Goal: Information Seeking & Learning: Find specific fact

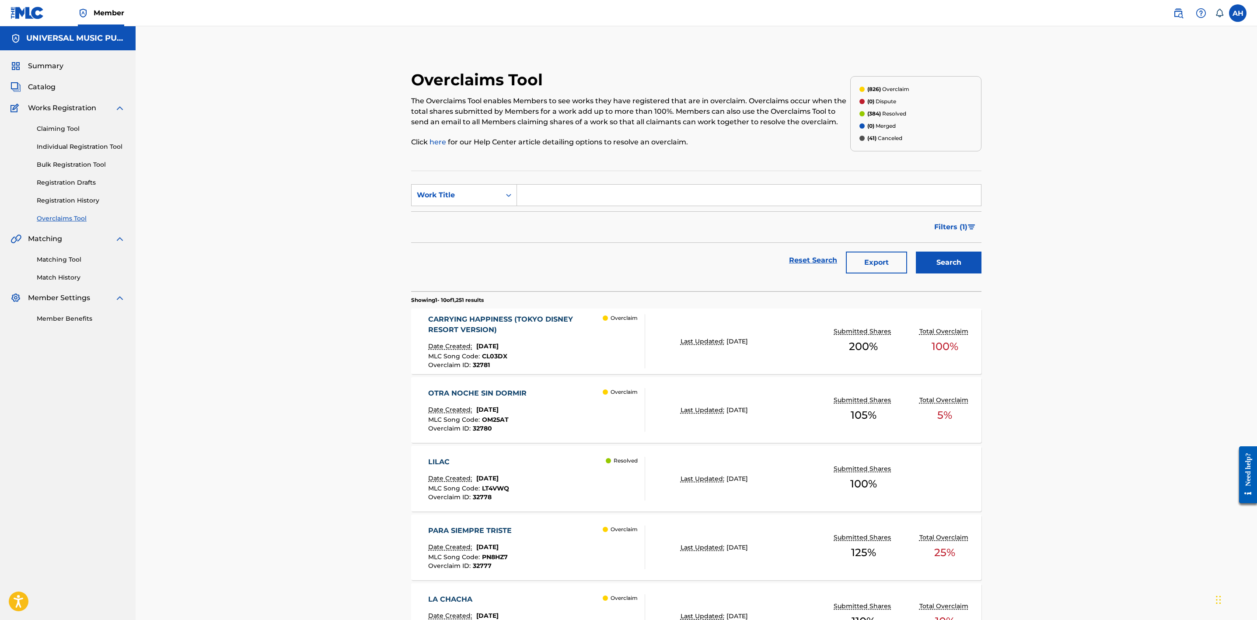
click at [35, 86] on span "Catalog" at bounding box center [42, 87] width 28 height 10
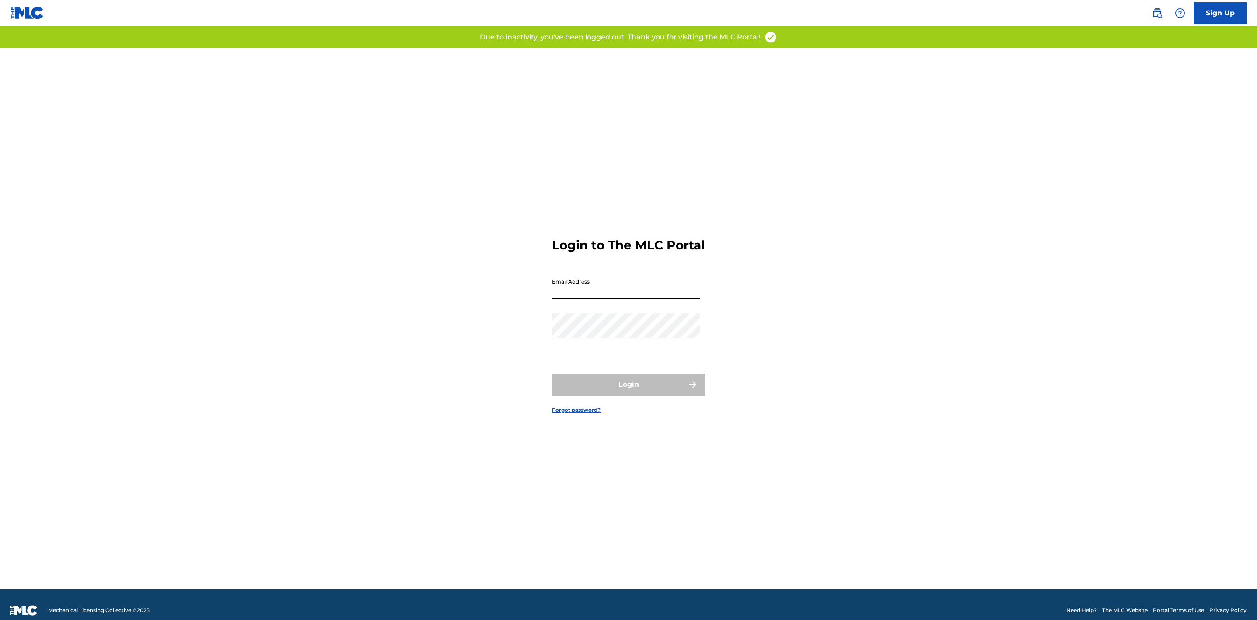
drag, startPoint x: 601, startPoint y: 296, endPoint x: 617, endPoint y: 307, distance: 19.4
click at [602, 296] on input "Email Address" at bounding box center [626, 286] width 148 height 25
type input "[PERSON_NAME][EMAIL_ADDRESS][PERSON_NAME][DOMAIN_NAME]"
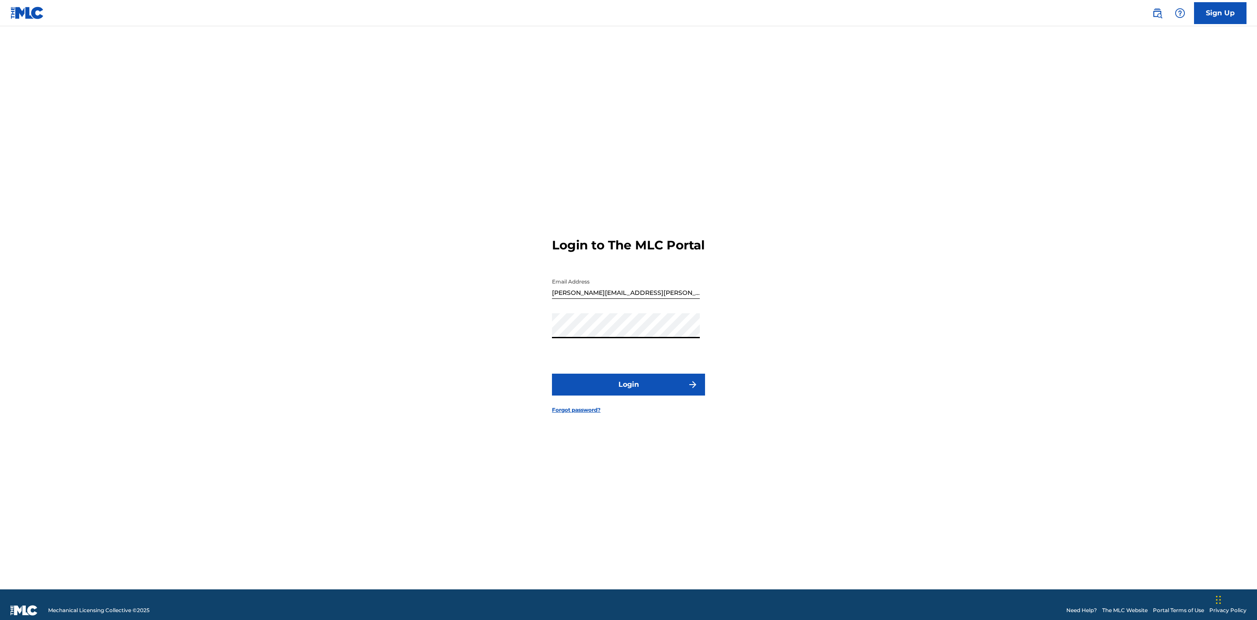
click at [552, 373] on button "Login" at bounding box center [628, 384] width 153 height 22
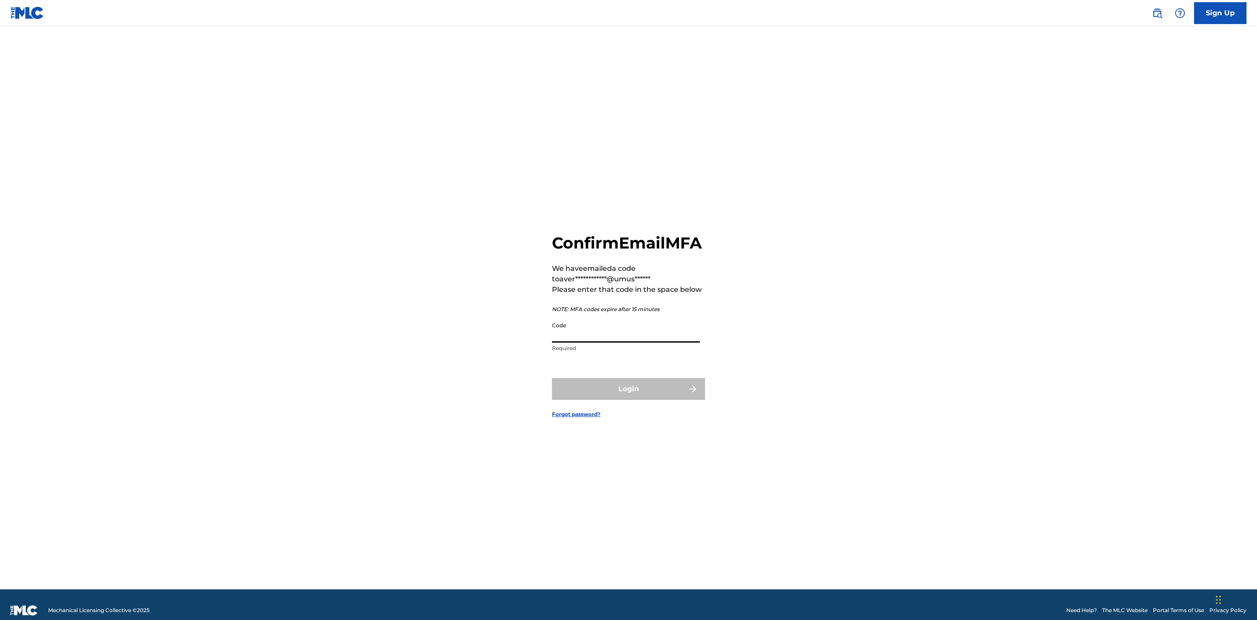
click at [623, 342] on input "Code" at bounding box center [626, 329] width 148 height 25
click at [610, 342] on input "Code" at bounding box center [626, 329] width 148 height 25
paste input "865935"
type input "865935"
click at [552, 378] on button "Login" at bounding box center [628, 389] width 153 height 22
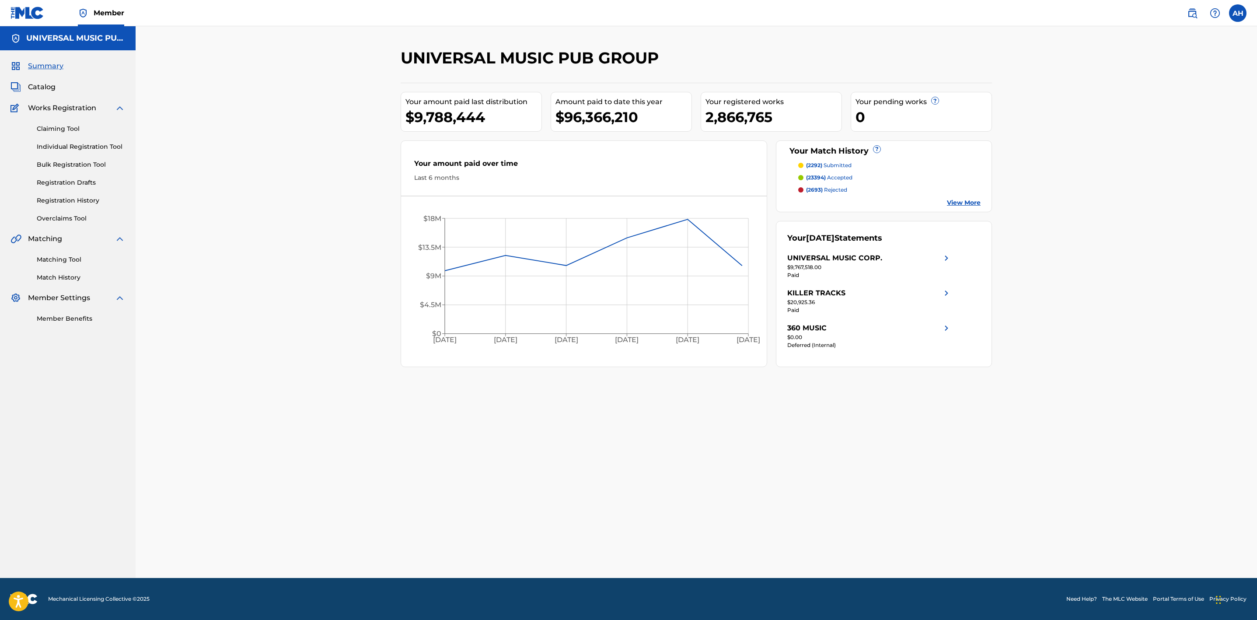
click at [46, 88] on span "Catalog" at bounding box center [42, 87] width 28 height 10
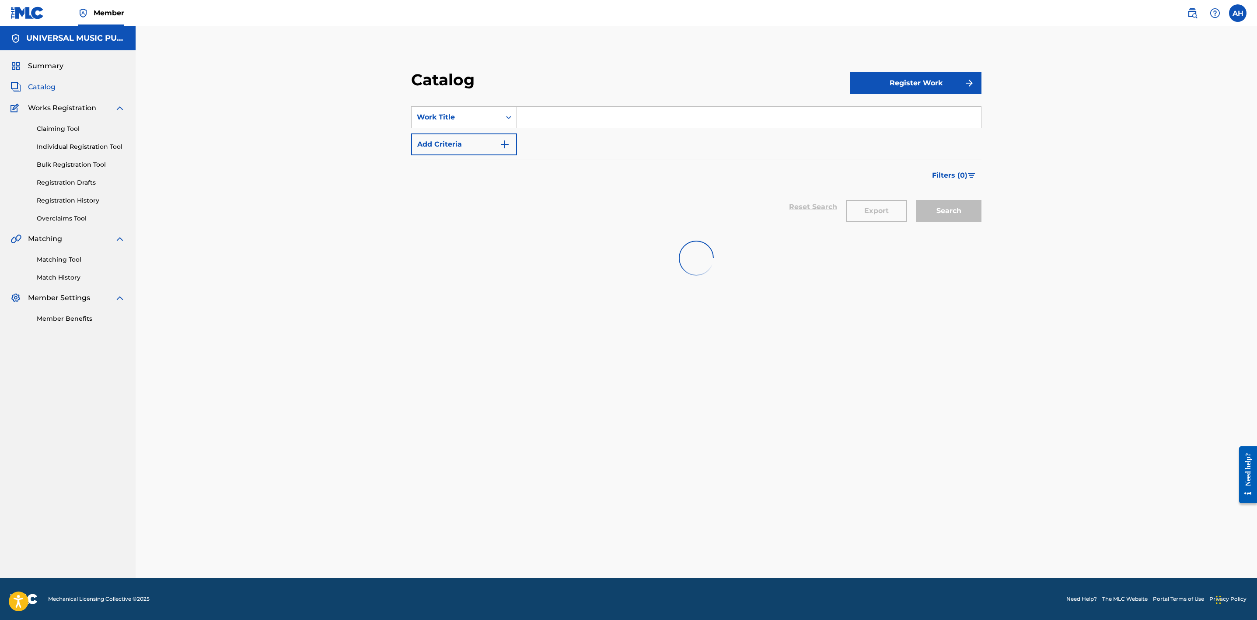
click at [452, 140] on button "Add Criteria" at bounding box center [464, 144] width 106 height 22
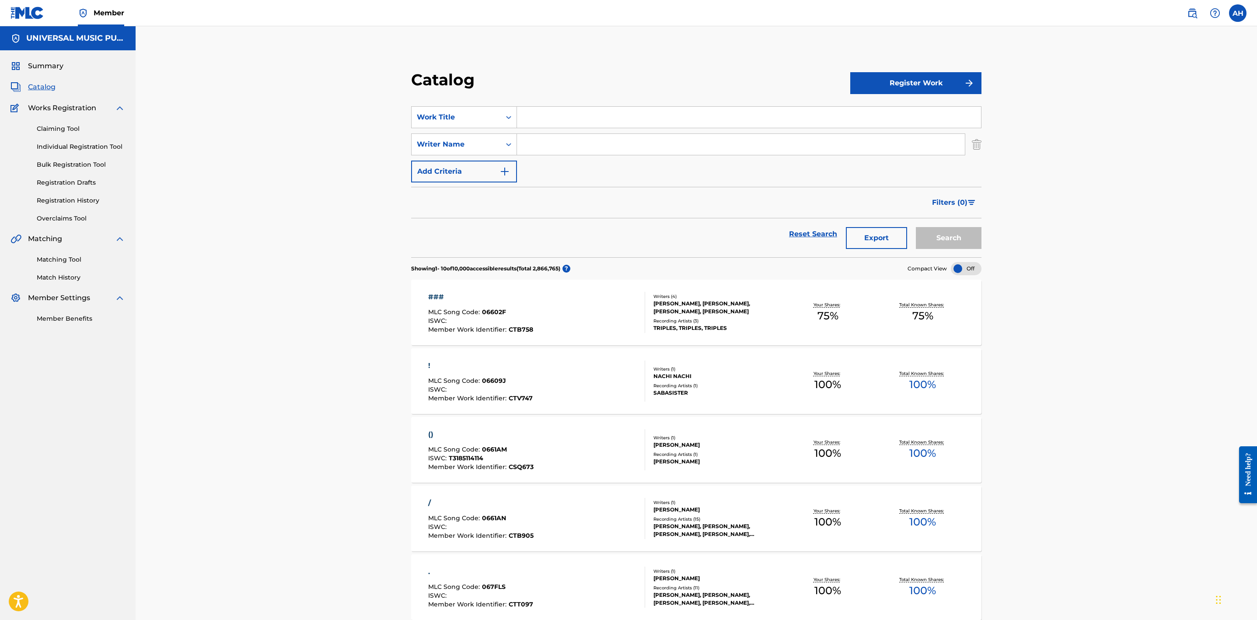
click at [588, 121] on input "Search Form" at bounding box center [749, 117] width 464 height 21
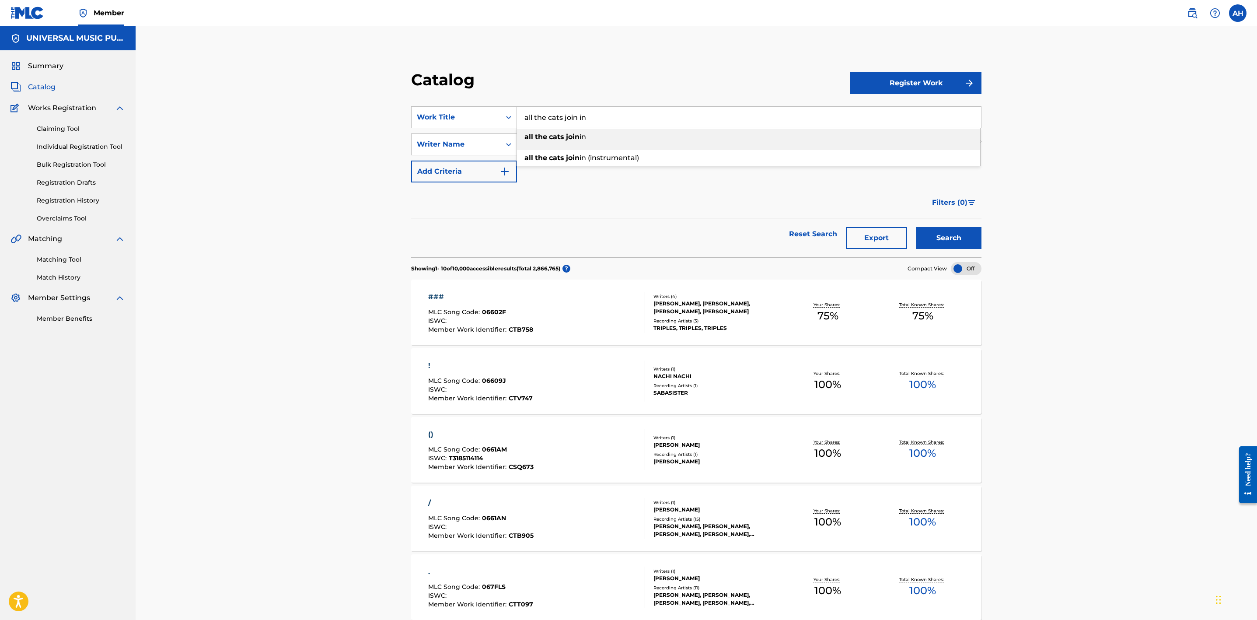
type input "all the cats join in"
type input "[PERSON_NAME]"
click at [916, 227] on button "Search" at bounding box center [949, 238] width 66 height 22
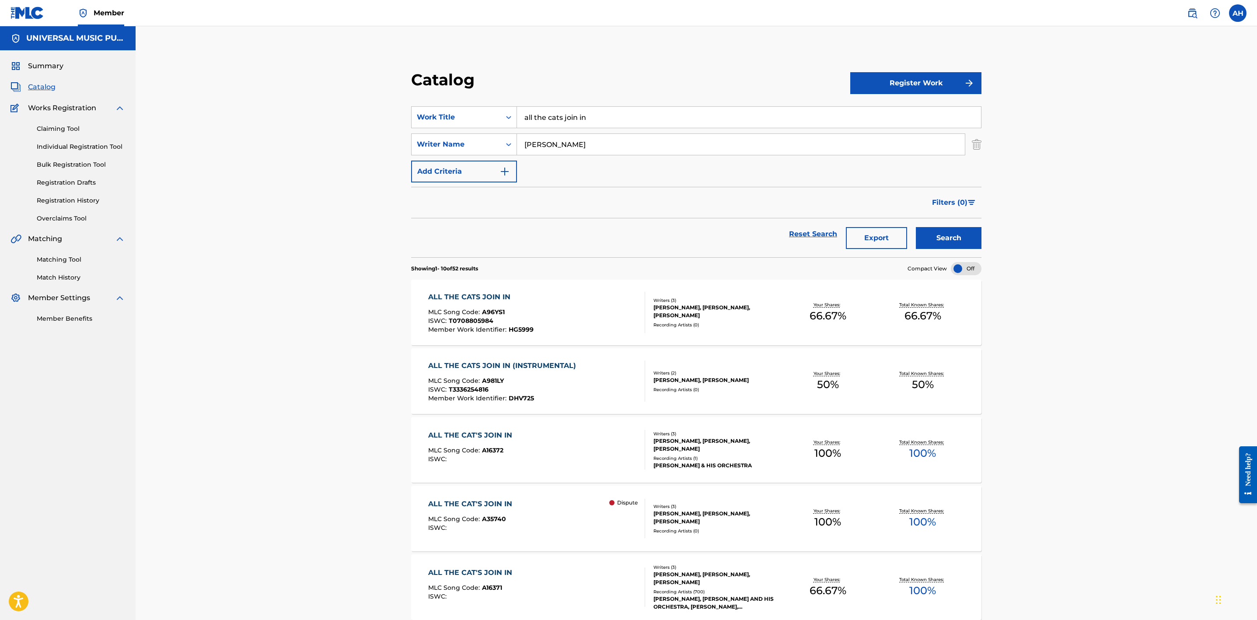
click at [618, 312] on div "ALL THE CATS JOIN IN MLC Song Code : A96YS1 ISWC : T0708805984 Member Work Iden…" at bounding box center [536, 312] width 217 height 41
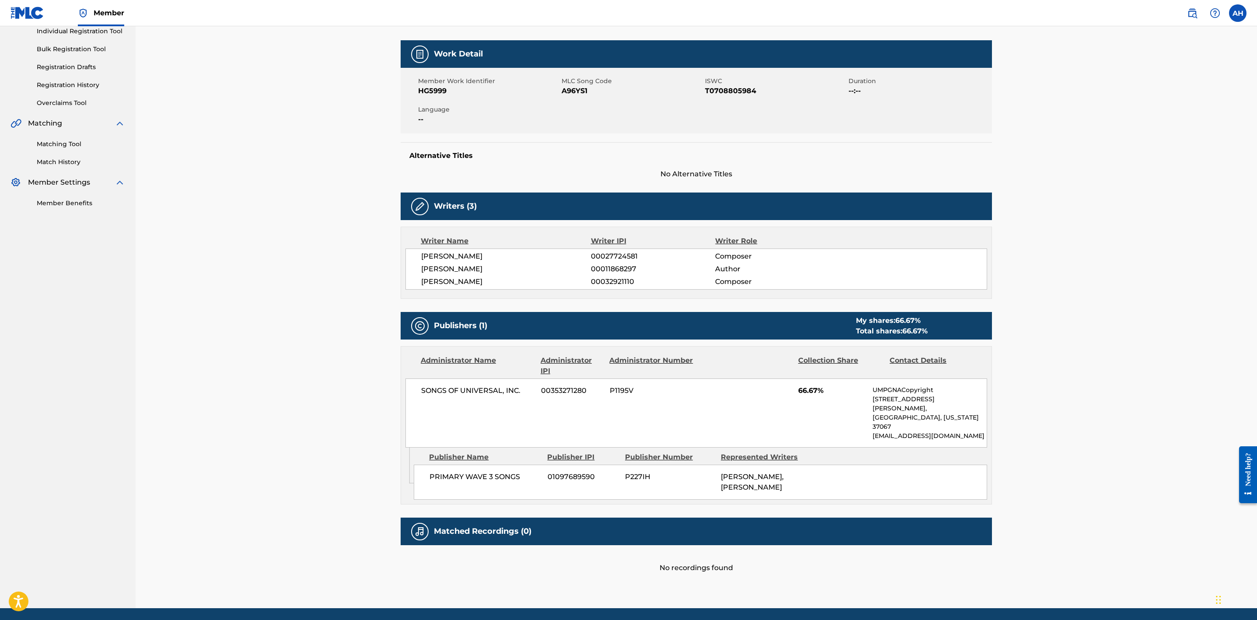
scroll to position [129, 0]
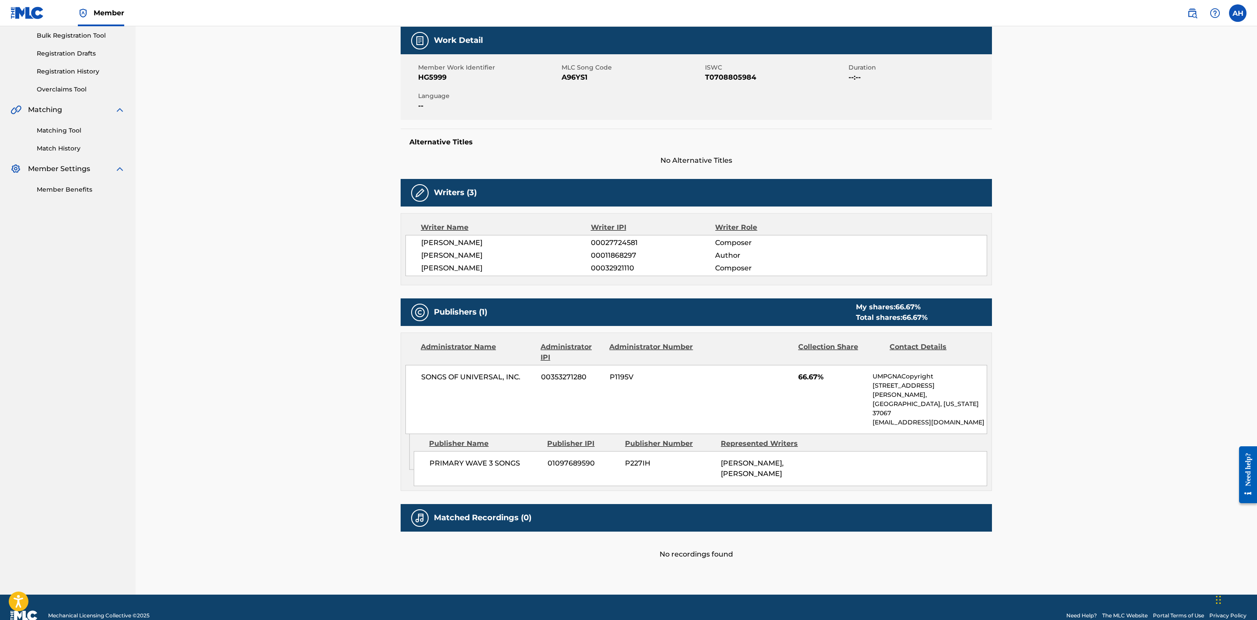
click at [786, 369] on div "SONGS OF UNIVERSAL, INC. 00353271280 P1195V 66.67% UMPGNACopyright [STREET_ADDR…" at bounding box center [696, 399] width 582 height 69
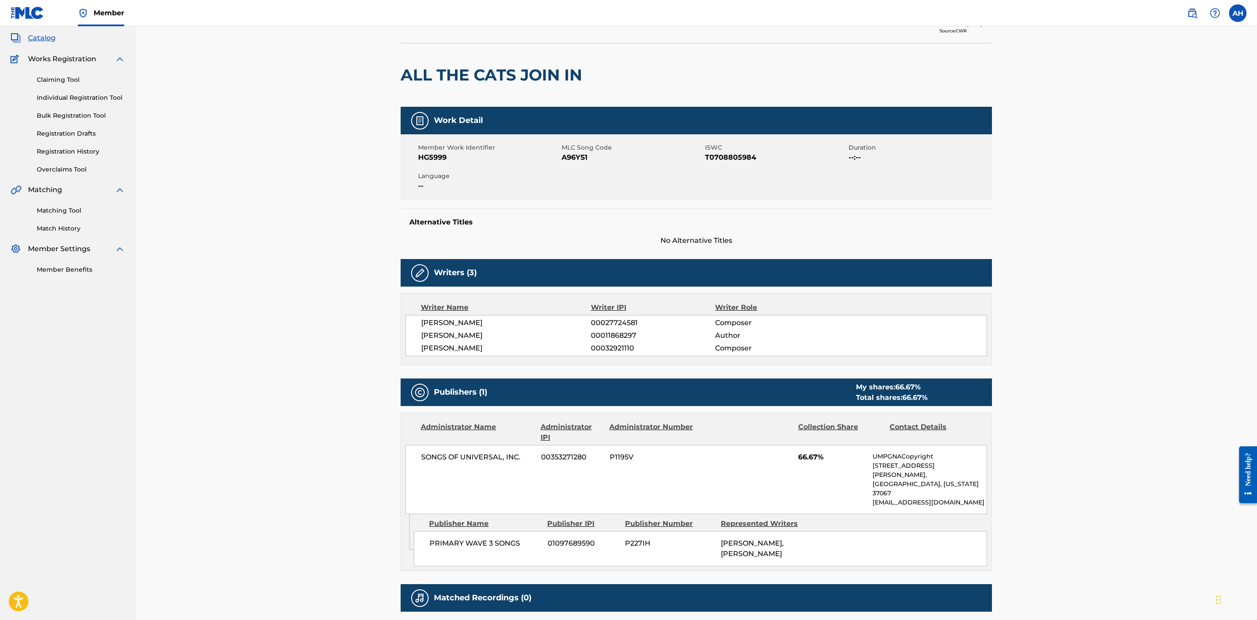
scroll to position [0, 0]
